Goal: Download file/media

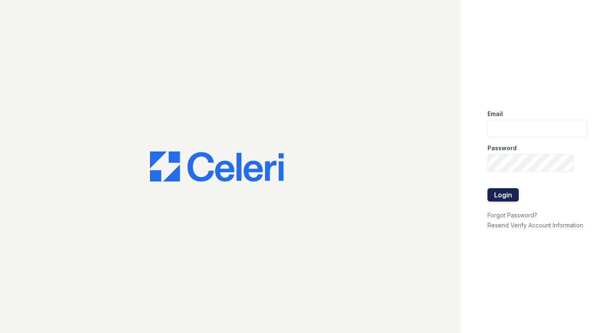
type input "summerhouse@nmresidential.com"
click at [502, 193] on button "Login" at bounding box center [502, 194] width 31 height 13
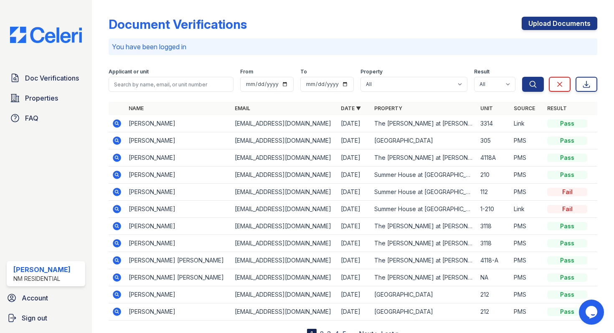
click at [117, 175] on icon at bounding box center [116, 174] width 2 height 2
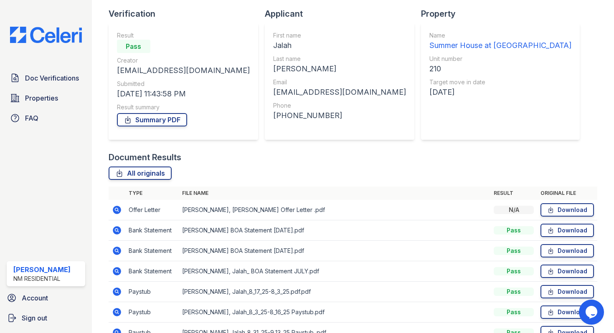
scroll to position [101, 0]
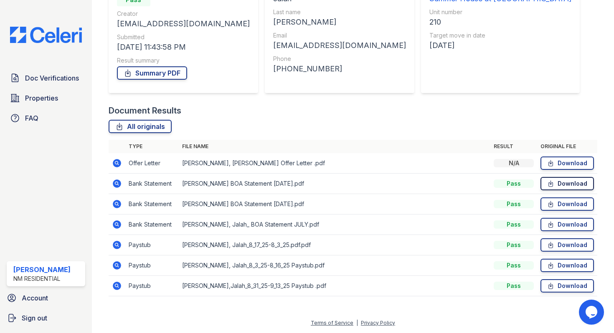
click at [555, 185] on link "Download" at bounding box center [566, 183] width 53 height 13
